Goal: Book appointment/travel/reservation

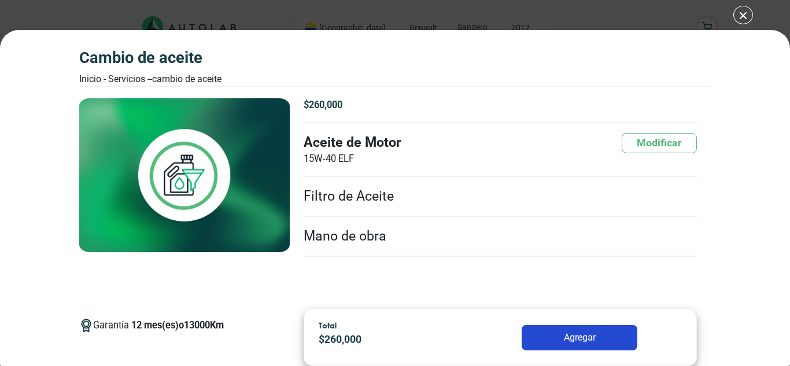
click at [588, 335] on button "Agregar" at bounding box center [579, 337] width 116 height 25
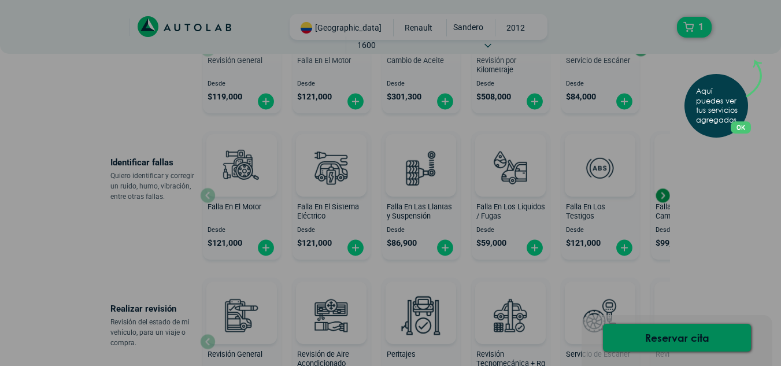
scroll to position [231, 0]
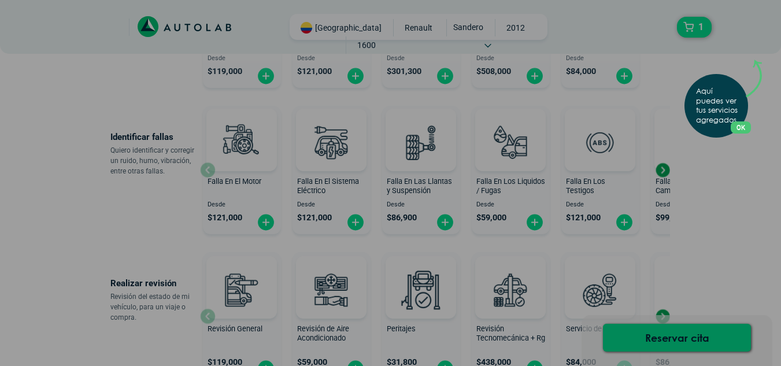
click at [665, 171] on div "Aquí puedes ver tus servicios agregados. OK .aex,.bex{fill:none!important;strok…" at bounding box center [390, 183] width 781 height 366
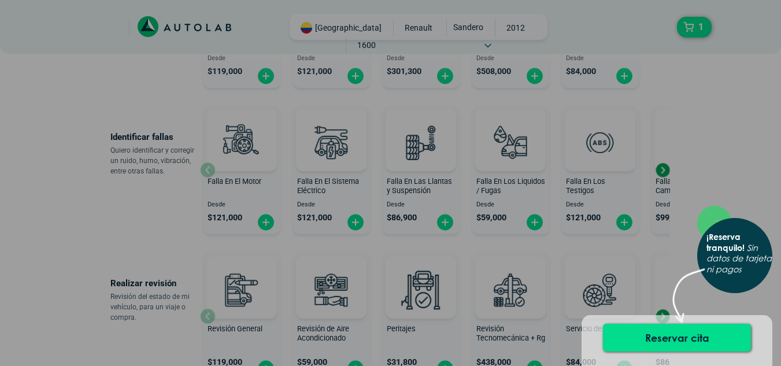
click at [665, 171] on div "× ¡Reserva tranquilo! Sin datos de tarjeta ni pagos" at bounding box center [390, 183] width 781 height 366
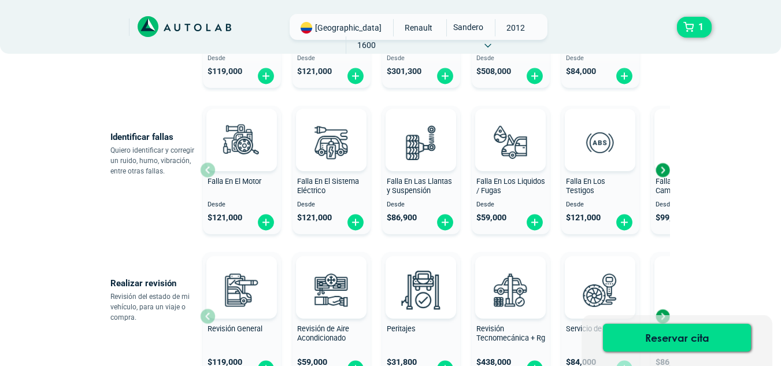
click at [662, 168] on div "Next slide" at bounding box center [662, 169] width 17 height 17
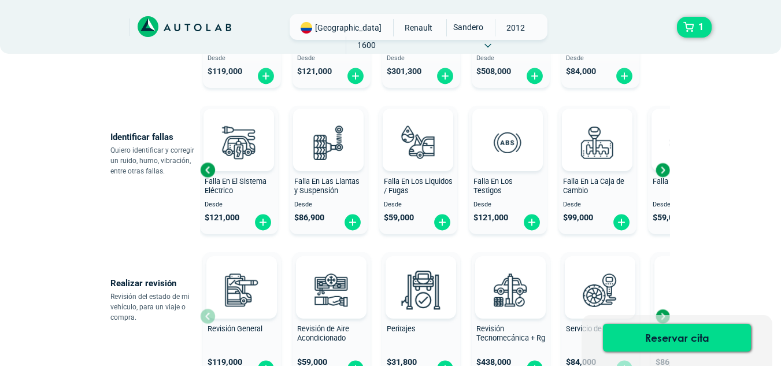
click at [659, 169] on div "Next slide" at bounding box center [662, 169] width 17 height 17
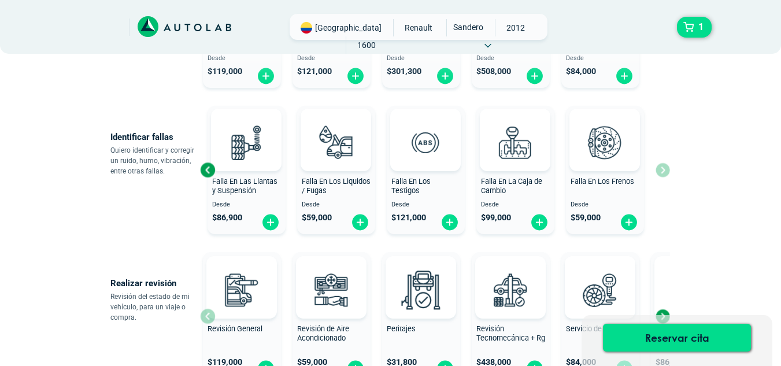
click at [661, 168] on div "Falla En El Motor Desde $ 121,000 Falla En El Sistema Eléctrico Desde $ 121,000…" at bounding box center [435, 170] width 470 height 138
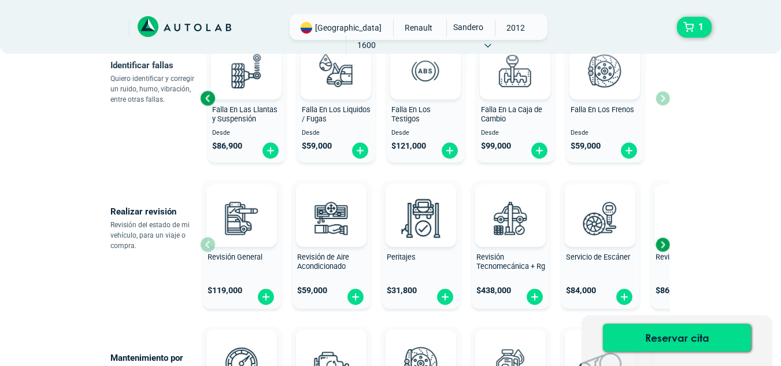
scroll to position [347, 0]
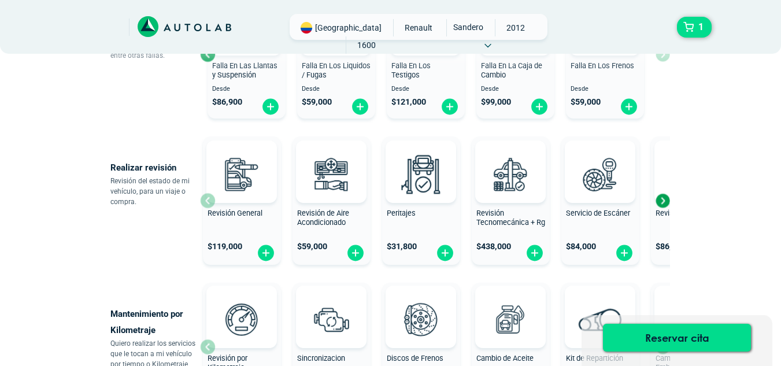
click at [664, 200] on div "Next slide" at bounding box center [662, 200] width 17 height 17
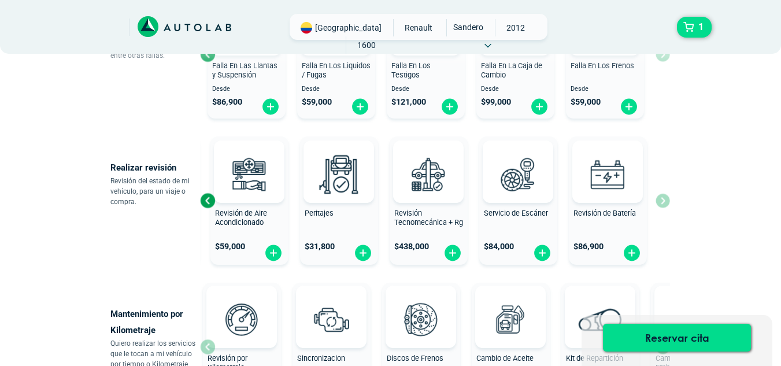
click at [664, 200] on div "Revisión General $ 119,000 Revisión de Aire Acondicionado $ 59,000 Peritajes $ …" at bounding box center [435, 201] width 470 height 138
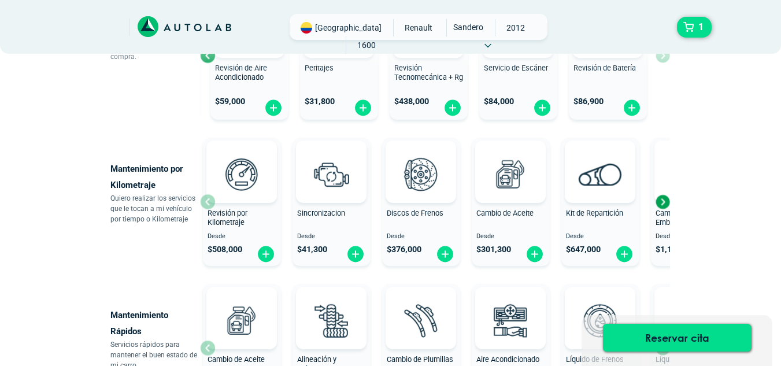
scroll to position [520, 0]
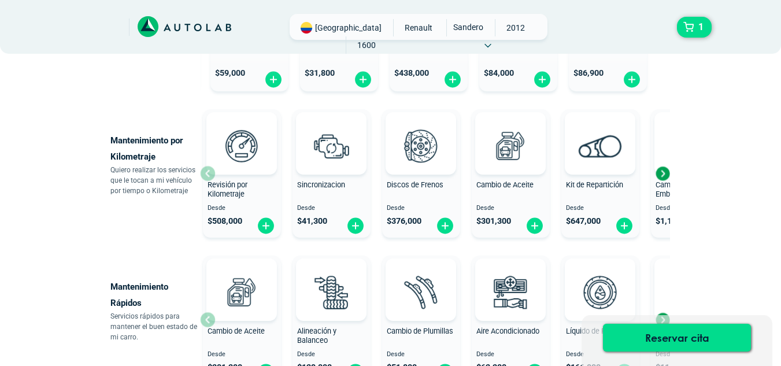
click at [666, 173] on div "Next slide" at bounding box center [662, 173] width 17 height 17
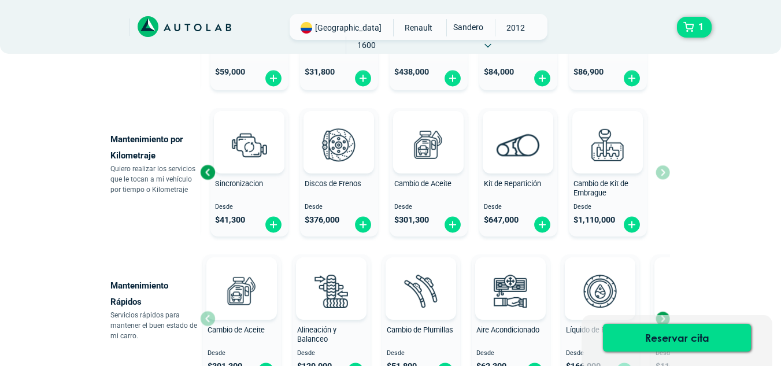
scroll to position [501, 0]
